Goal: Transaction & Acquisition: Obtain resource

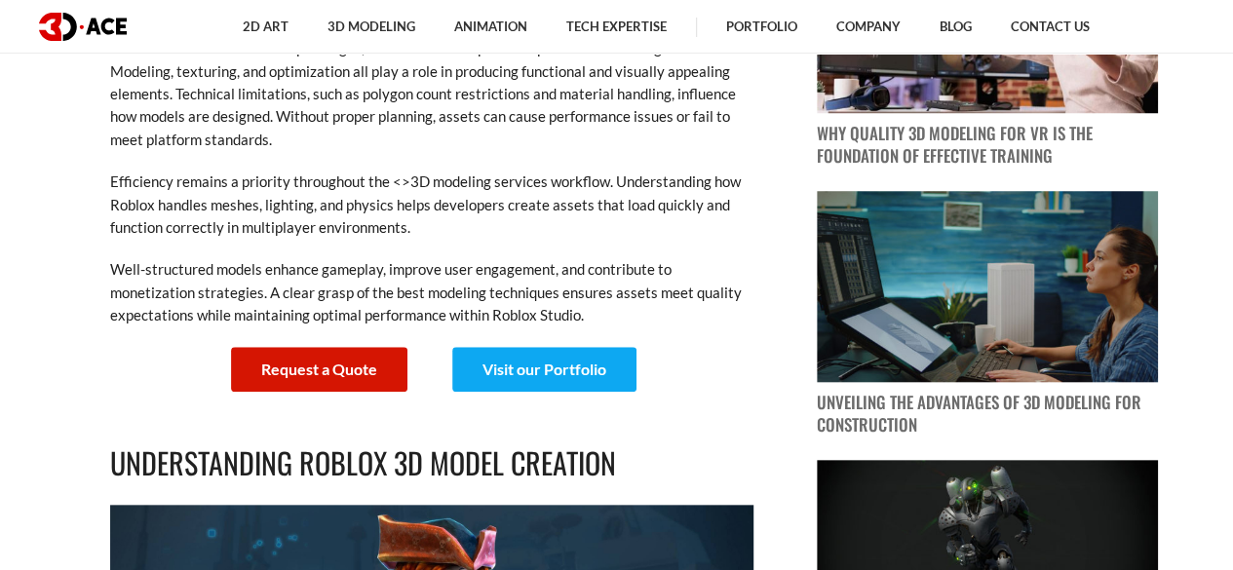
scroll to position [892, 0]
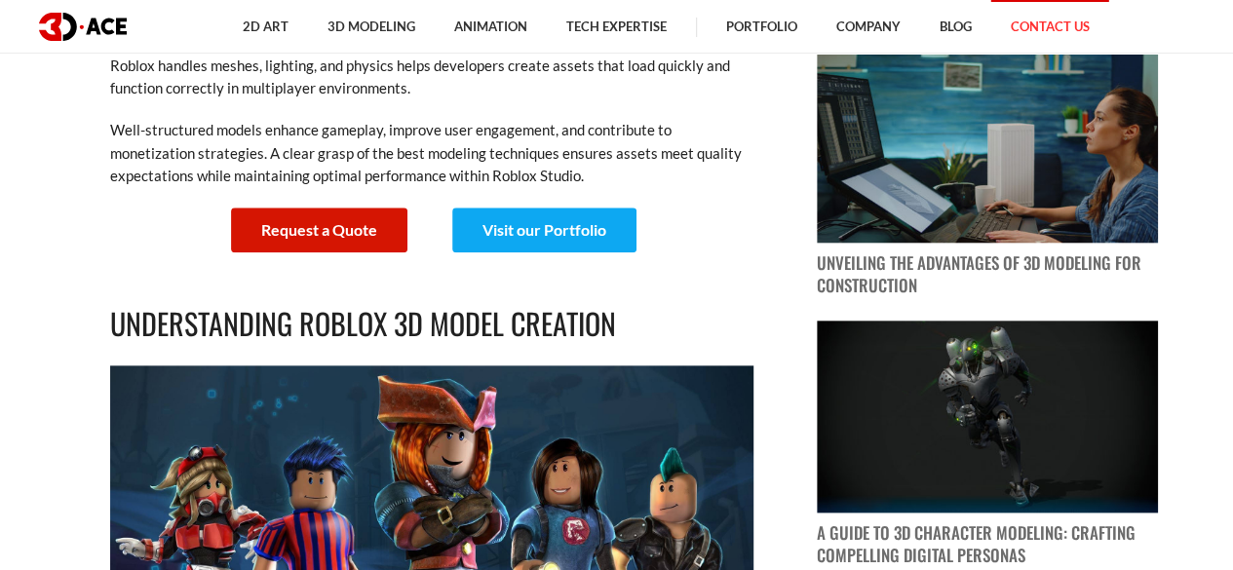
click at [1090, 32] on link "Contact Us" at bounding box center [1051, 27] width 118 height 54
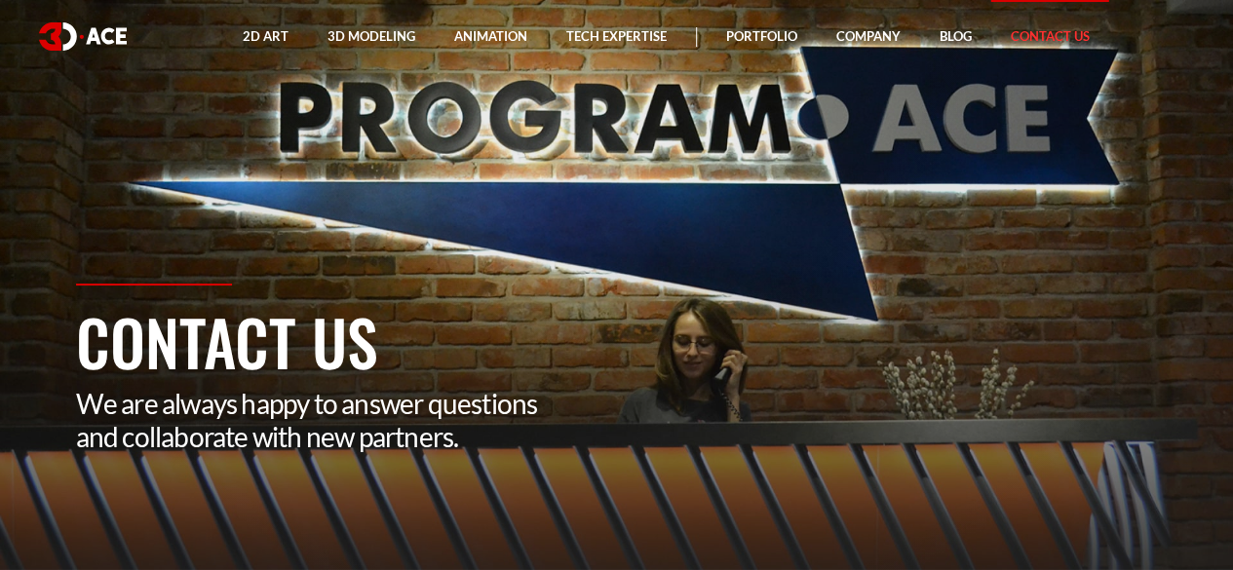
drag, startPoint x: 1232, startPoint y: 59, endPoint x: 1246, endPoint y: 88, distance: 31.4
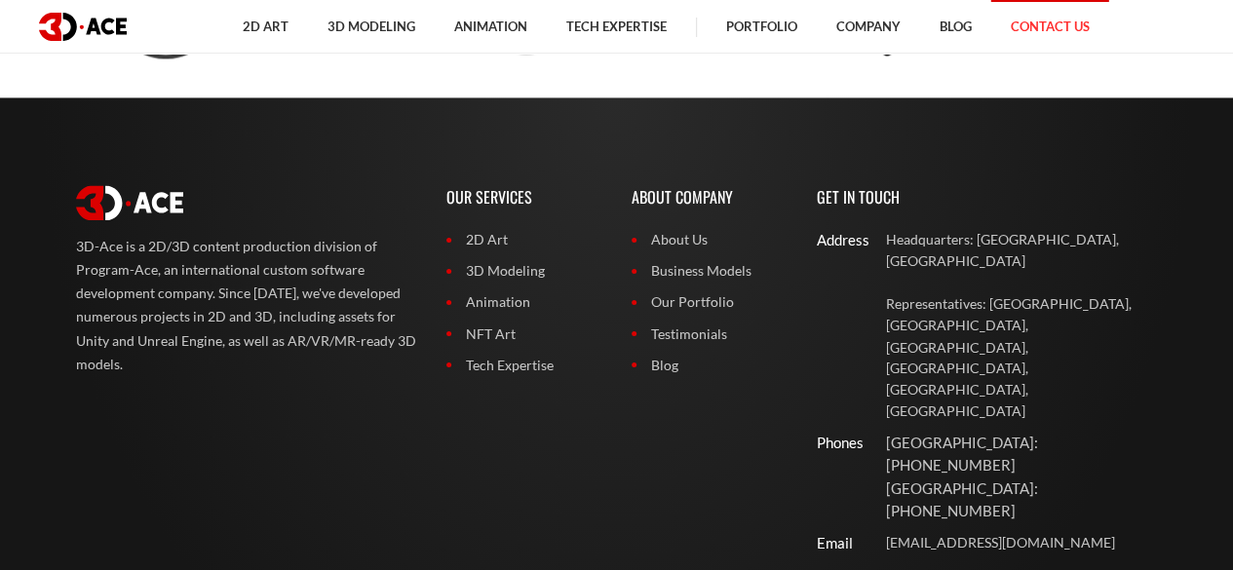
scroll to position [1503, 0]
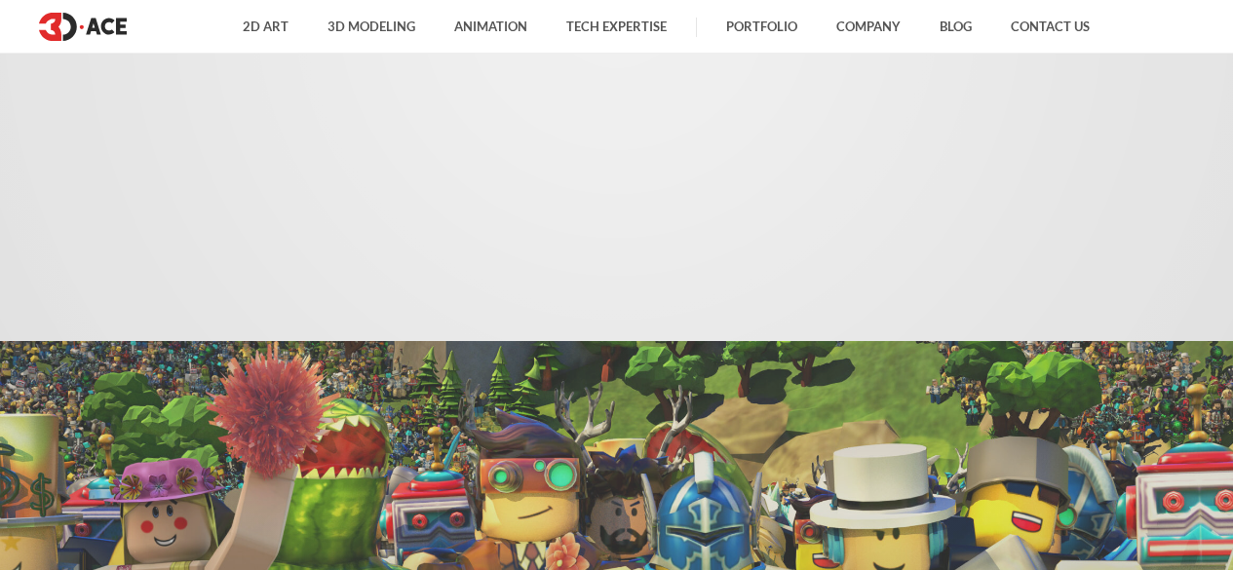
scroll to position [892, 0]
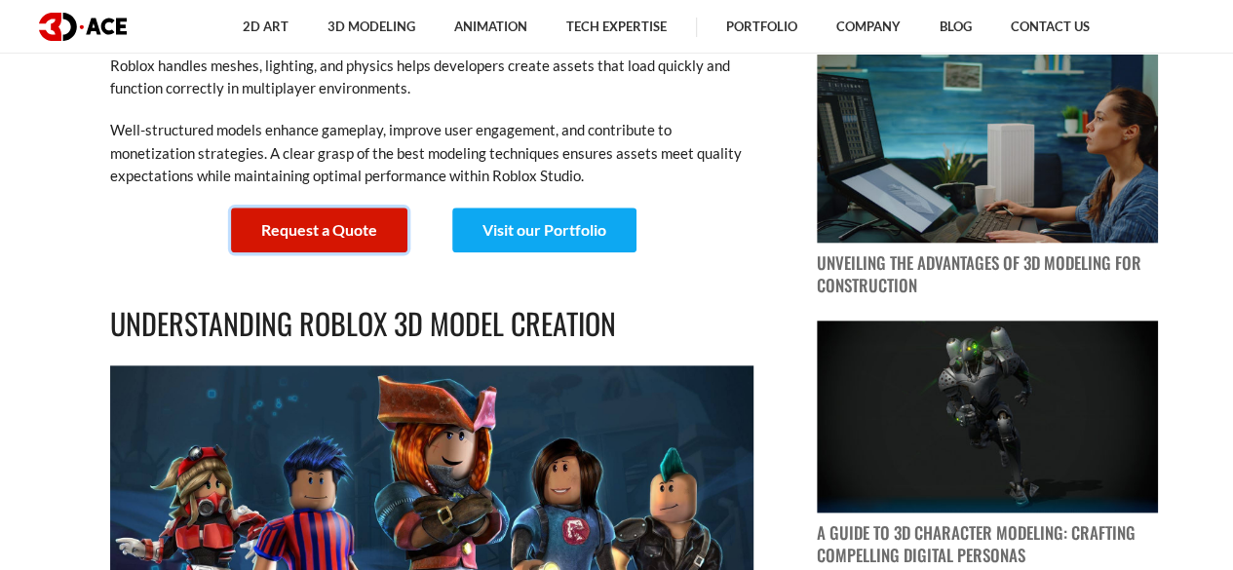
click at [358, 230] on link "Request a Quote" at bounding box center [319, 230] width 176 height 45
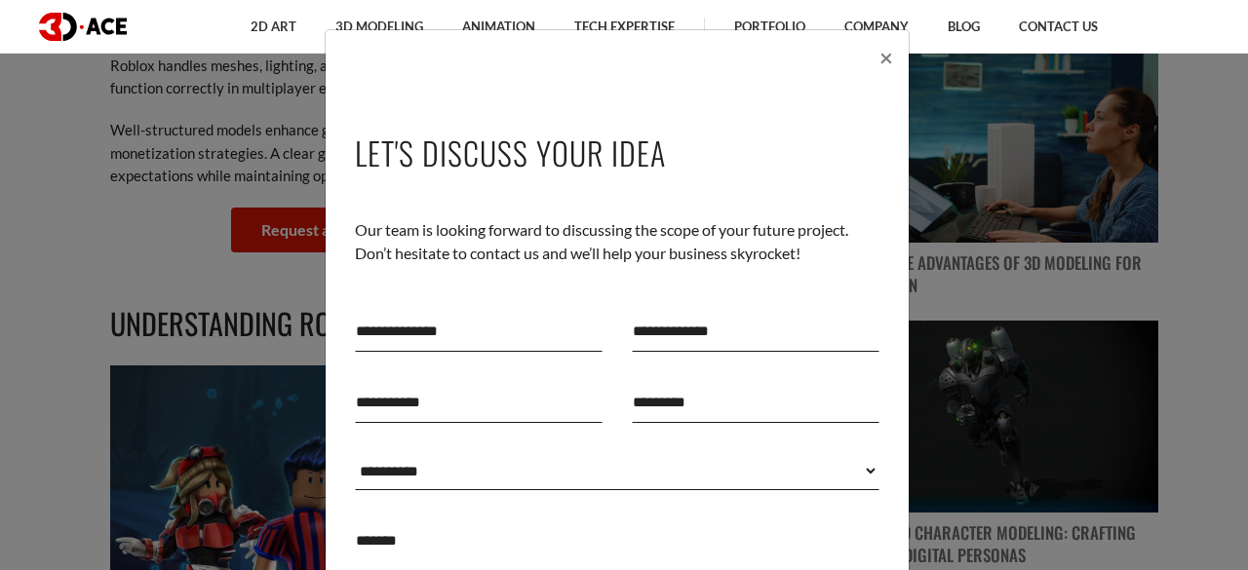
click at [874, 69] on div "**********" at bounding box center [617, 481] width 583 height 824
click at [879, 62] on span "×" at bounding box center [886, 57] width 14 height 28
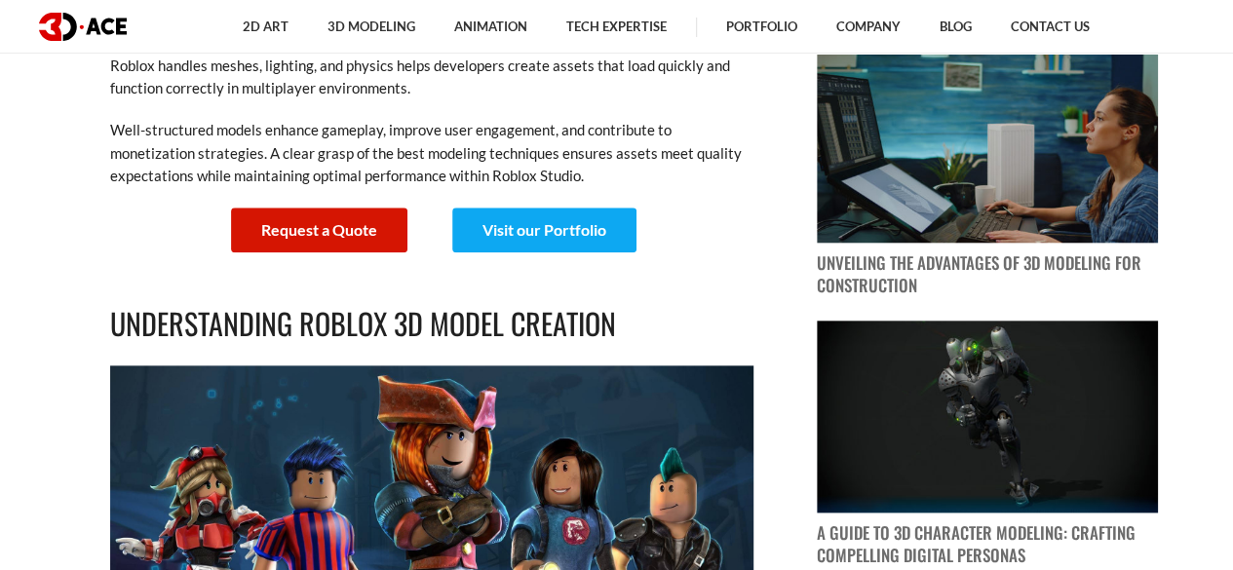
click at [560, 245] on link "Visit our Portfolio" at bounding box center [544, 230] width 184 height 45
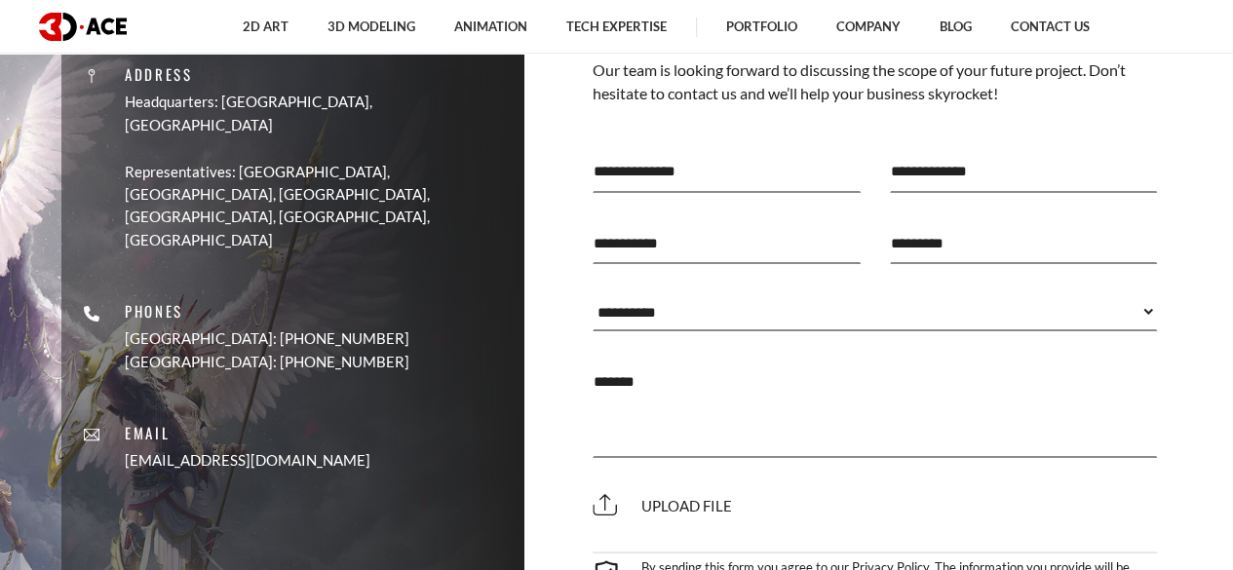
scroll to position [12723, 0]
